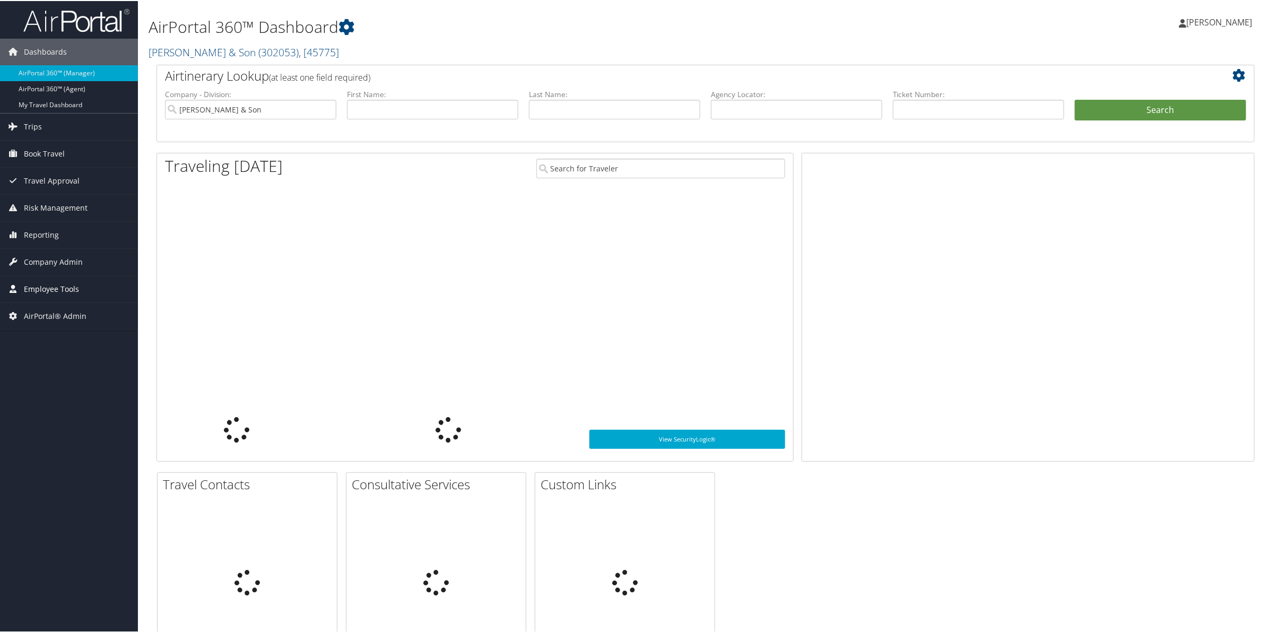
click at [30, 291] on span "Employee Tools" at bounding box center [51, 288] width 55 height 27
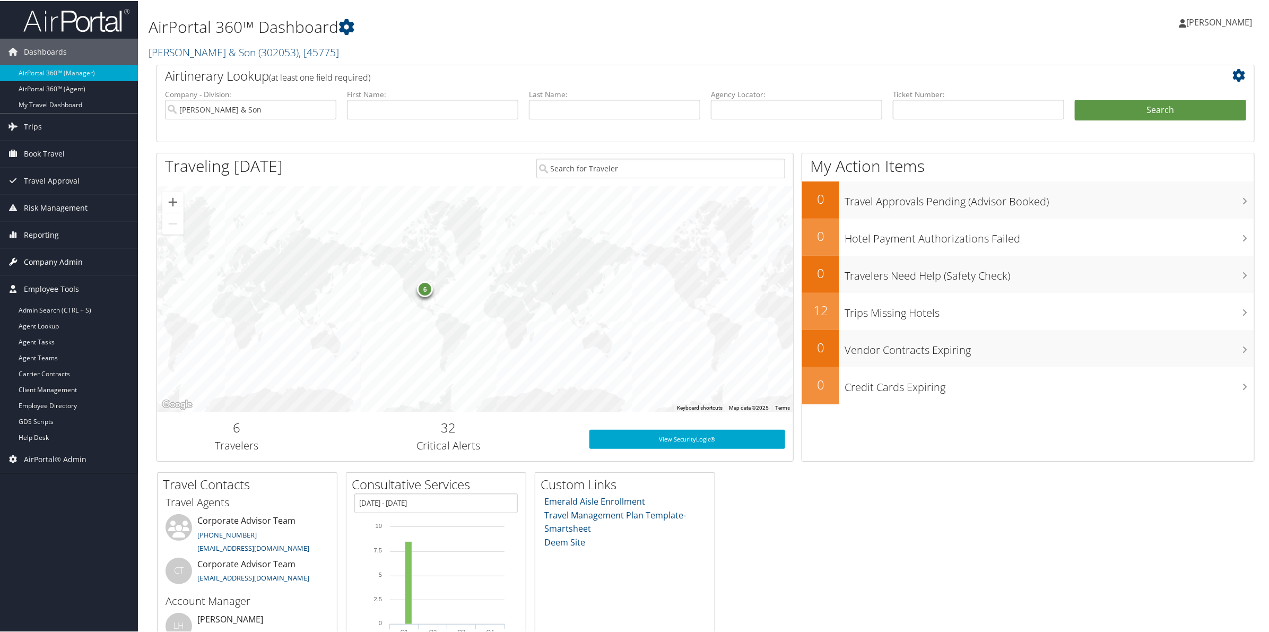
click at [60, 265] on span "Company Admin" at bounding box center [53, 261] width 59 height 27
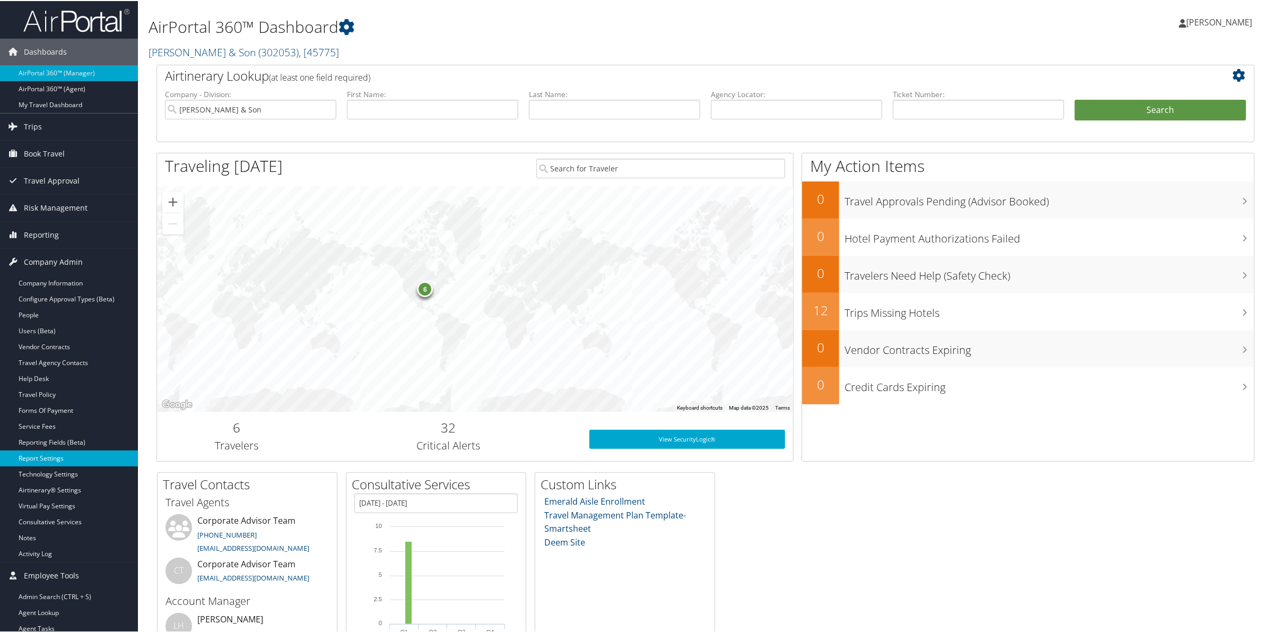
click at [40, 458] on link "Report Settings" at bounding box center [69, 457] width 138 height 16
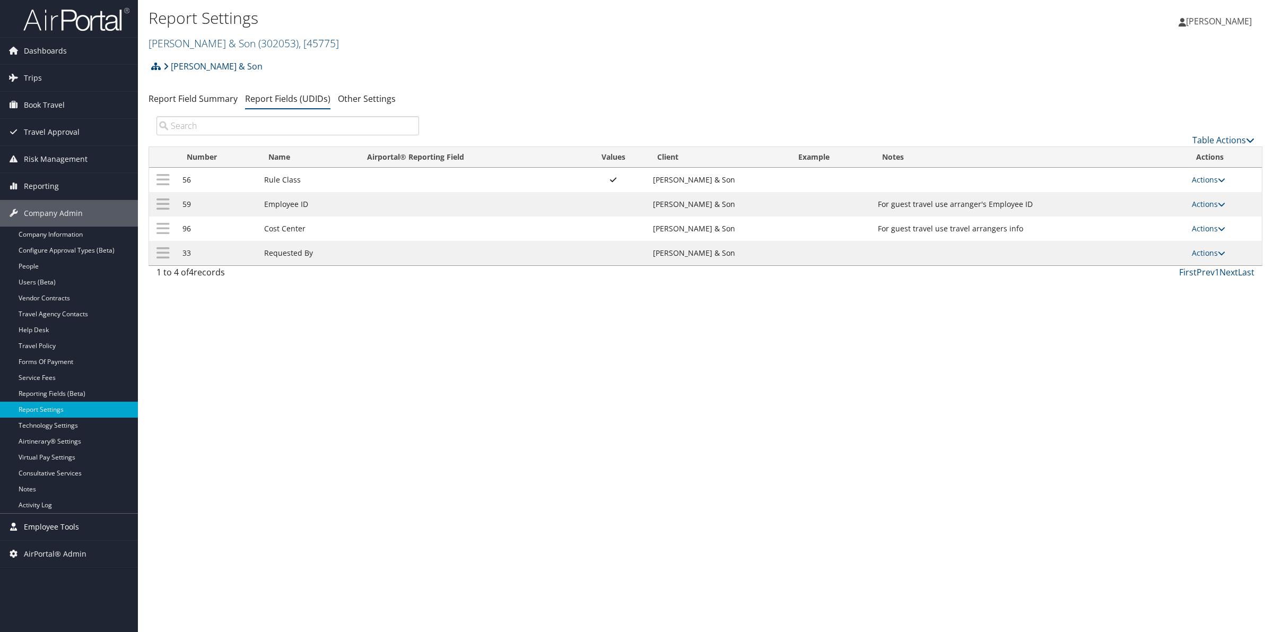
click at [24, 529] on span "Employee Tools" at bounding box center [51, 526] width 55 height 27
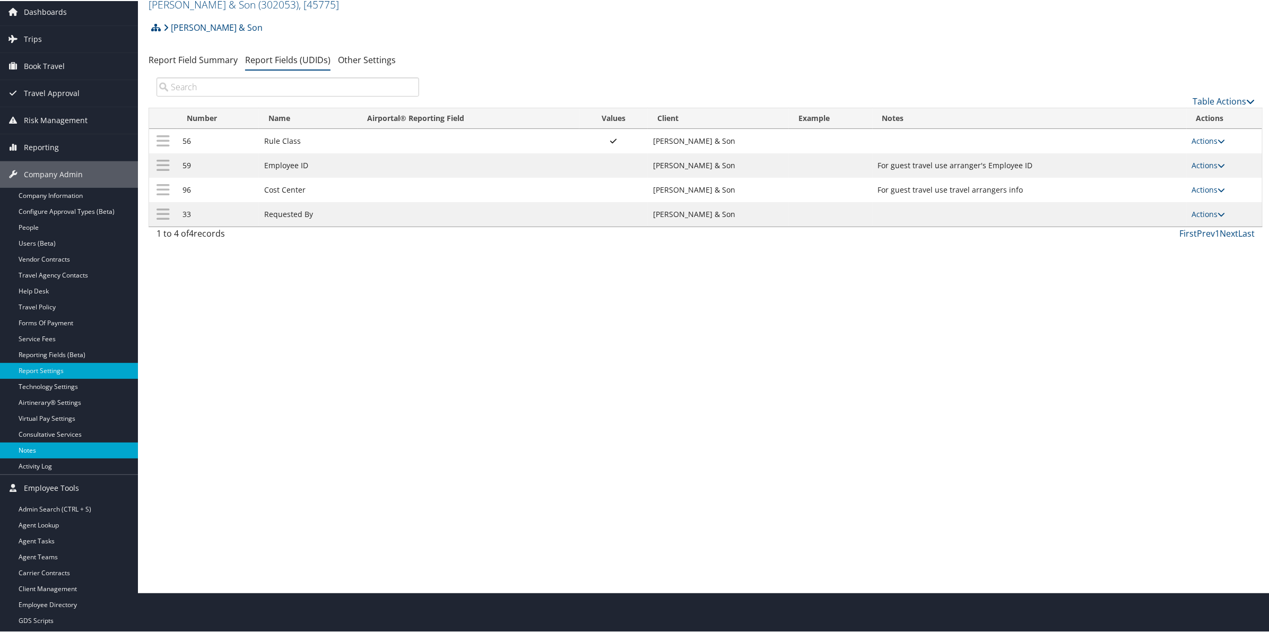
scroll to position [80, 0]
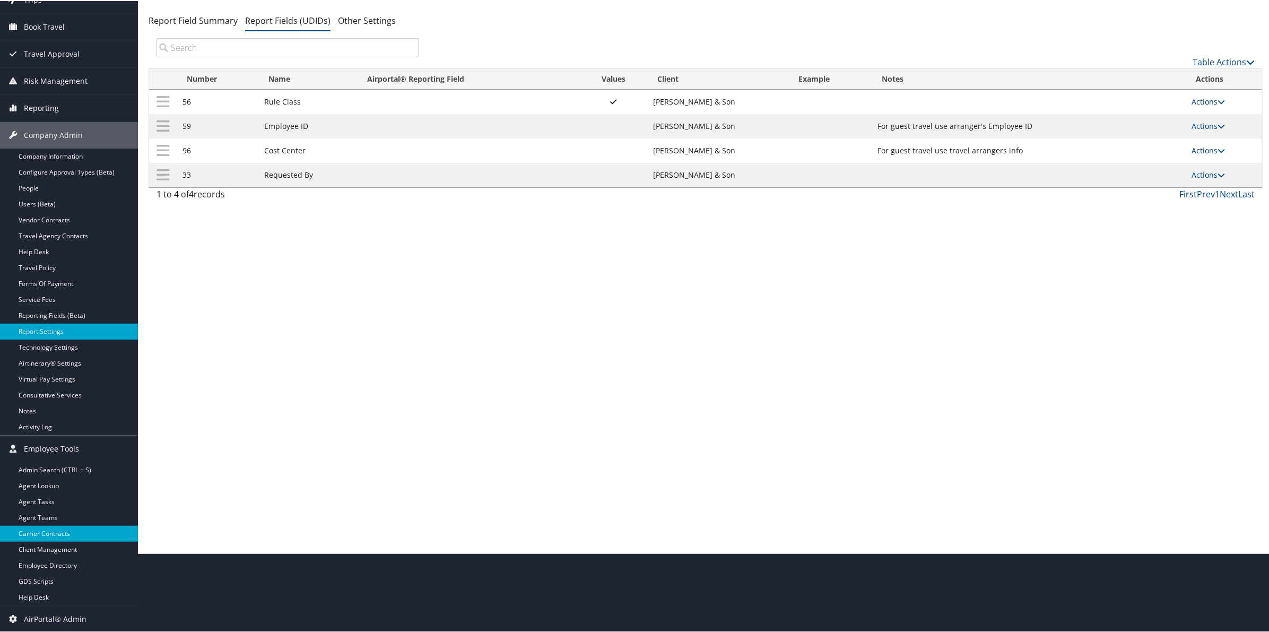
click at [40, 532] on link "Carrier Contracts" at bounding box center [69, 533] width 138 height 16
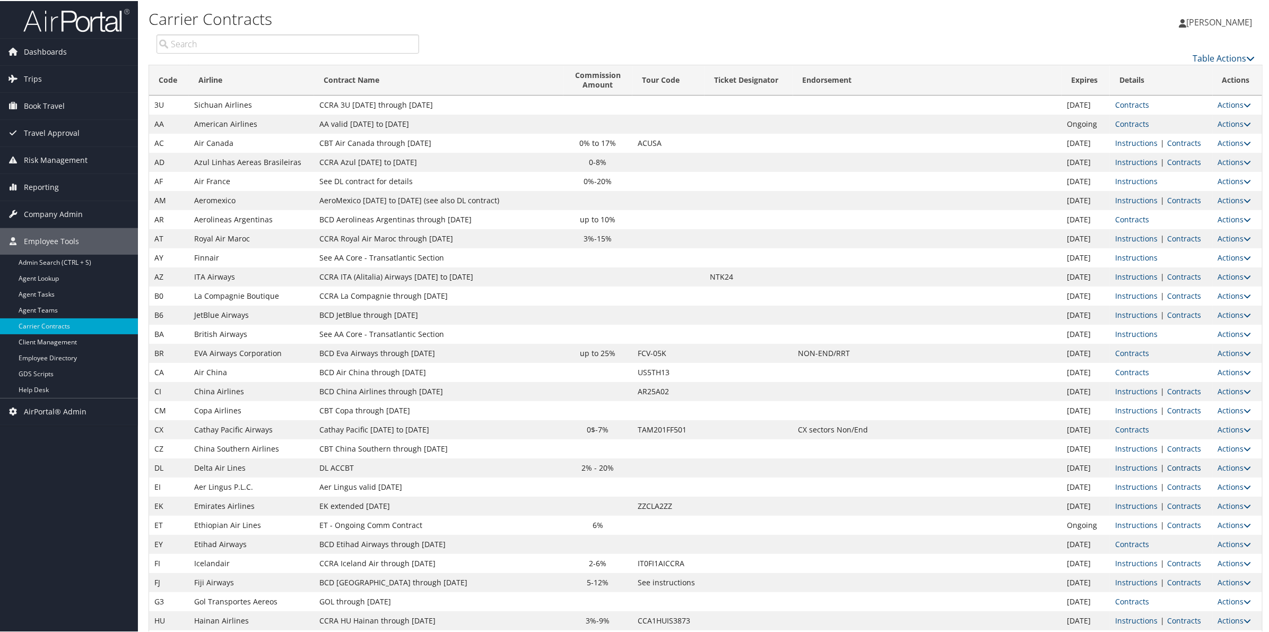
click at [1173, 470] on link "Contracts" at bounding box center [1184, 467] width 34 height 10
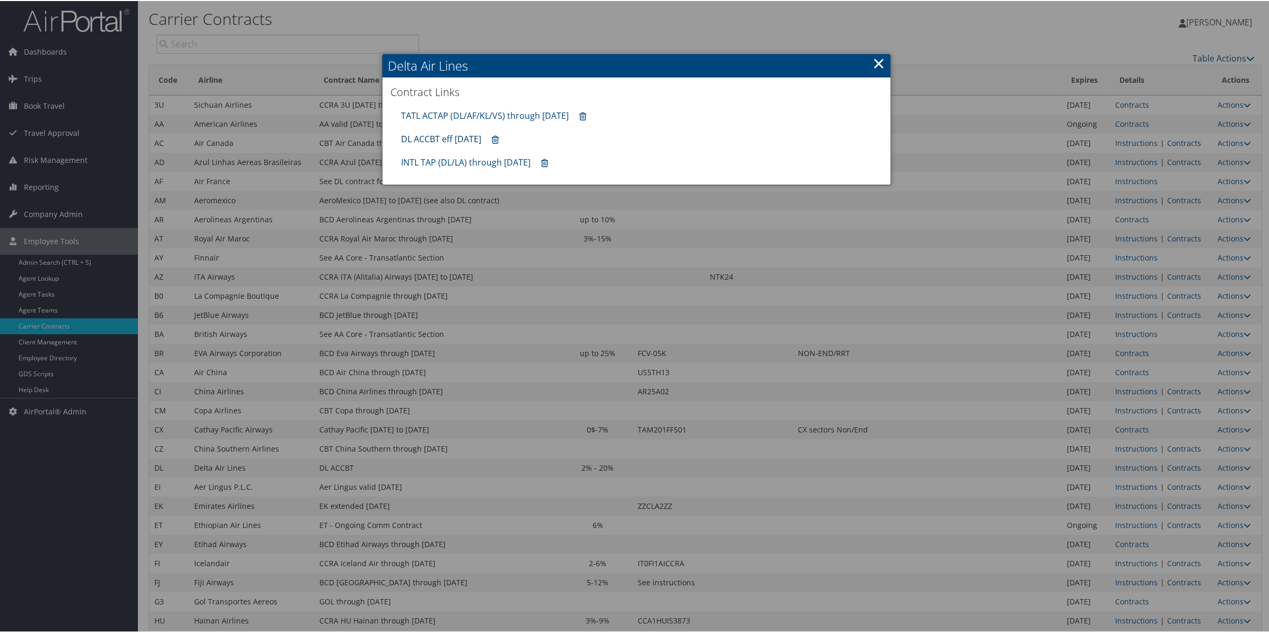
click at [450, 138] on link "DL ACCBT eff [DATE]" at bounding box center [441, 138] width 80 height 12
click at [435, 140] on link "DL ACCBT eff [DATE]" at bounding box center [441, 138] width 80 height 12
